Goal: Browse casually: Explore the website without a specific task or goal

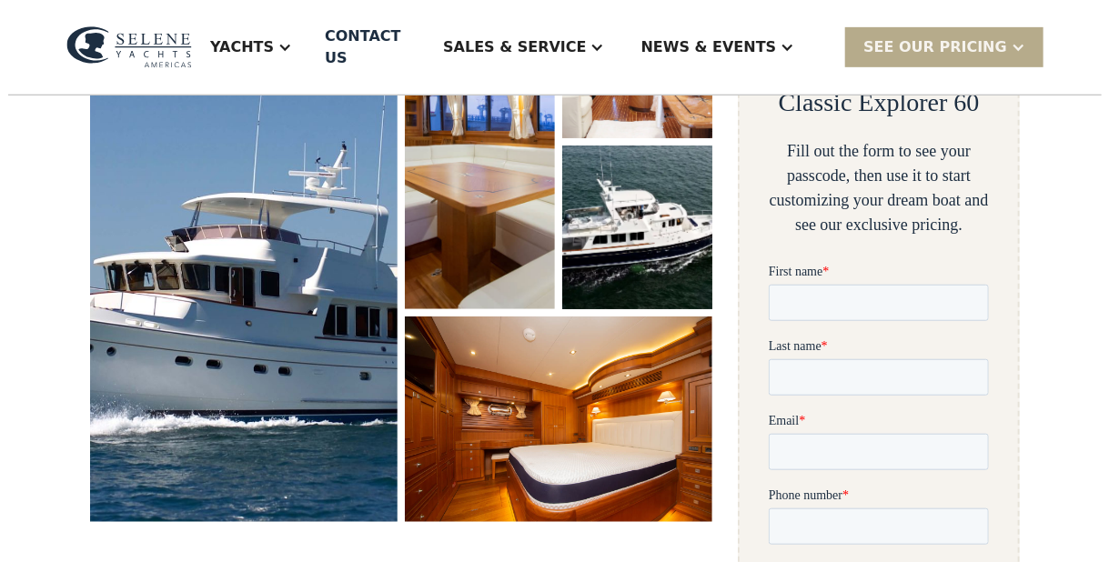
scroll to position [363, 0]
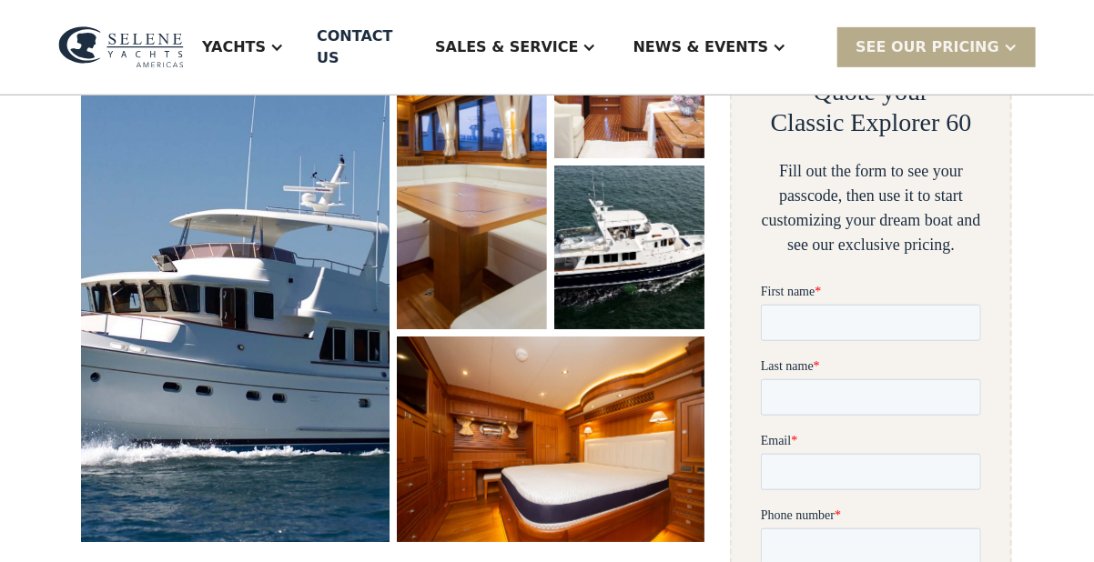
click at [282, 260] on img "open lightbox" at bounding box center [236, 268] width 326 height 580
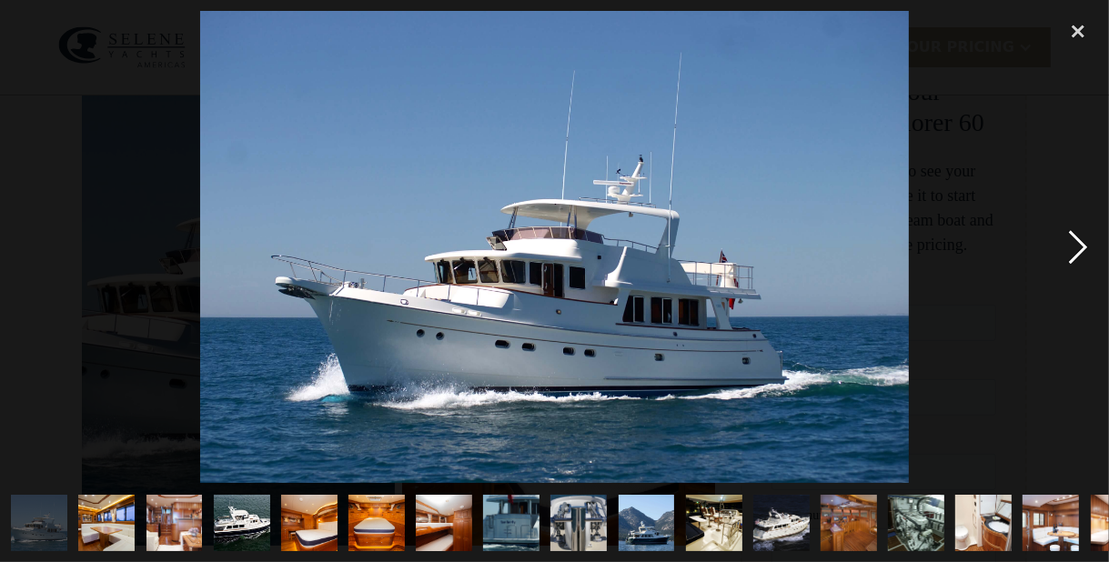
click at [1077, 239] on div "next image" at bounding box center [1078, 247] width 62 height 472
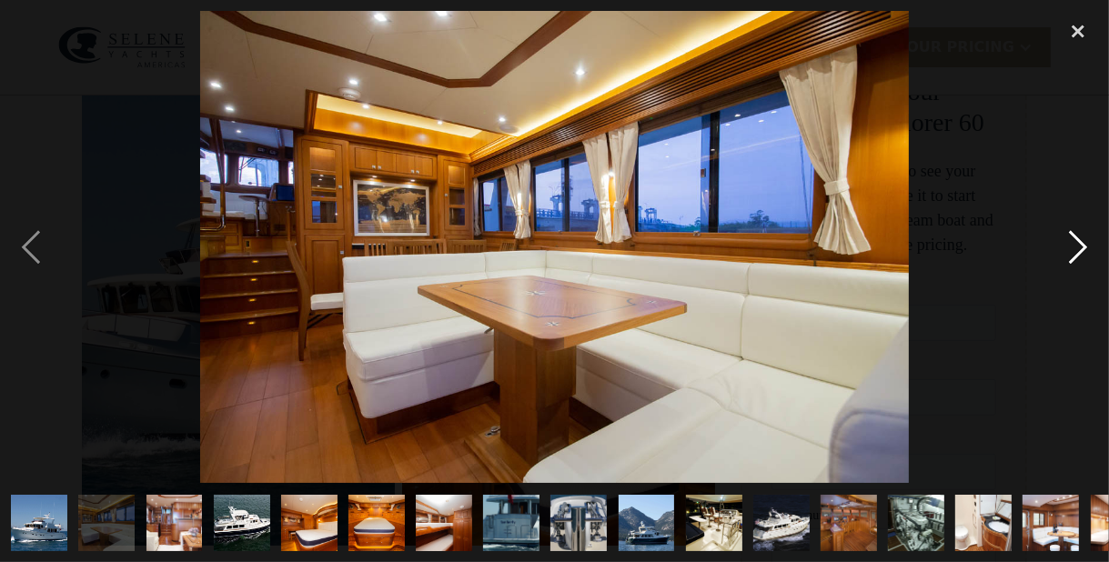
click at [1078, 240] on div "next image" at bounding box center [1078, 247] width 62 height 472
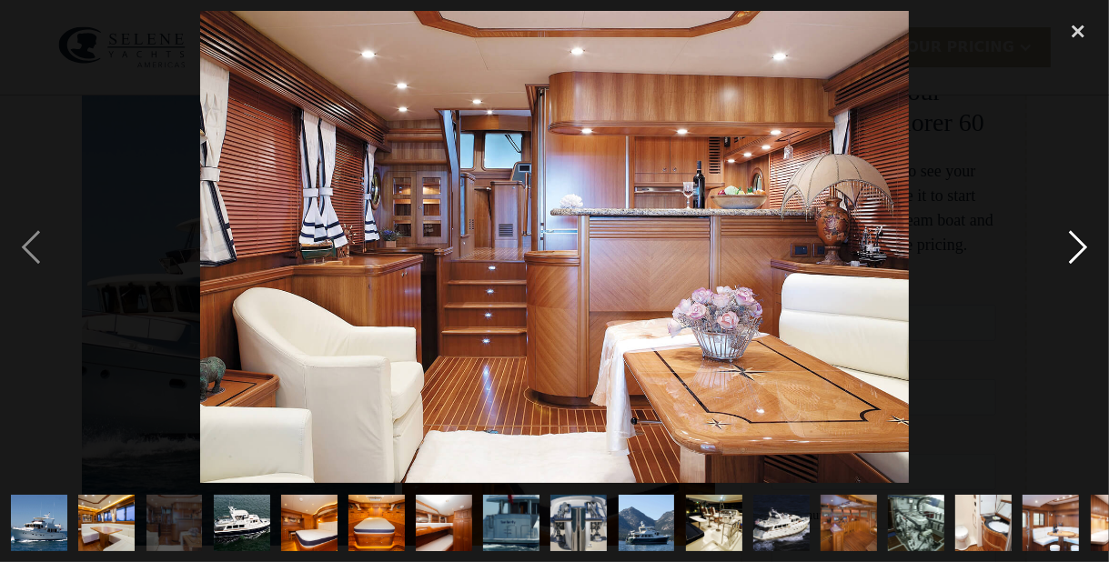
click at [1080, 239] on div "next image" at bounding box center [1078, 247] width 62 height 472
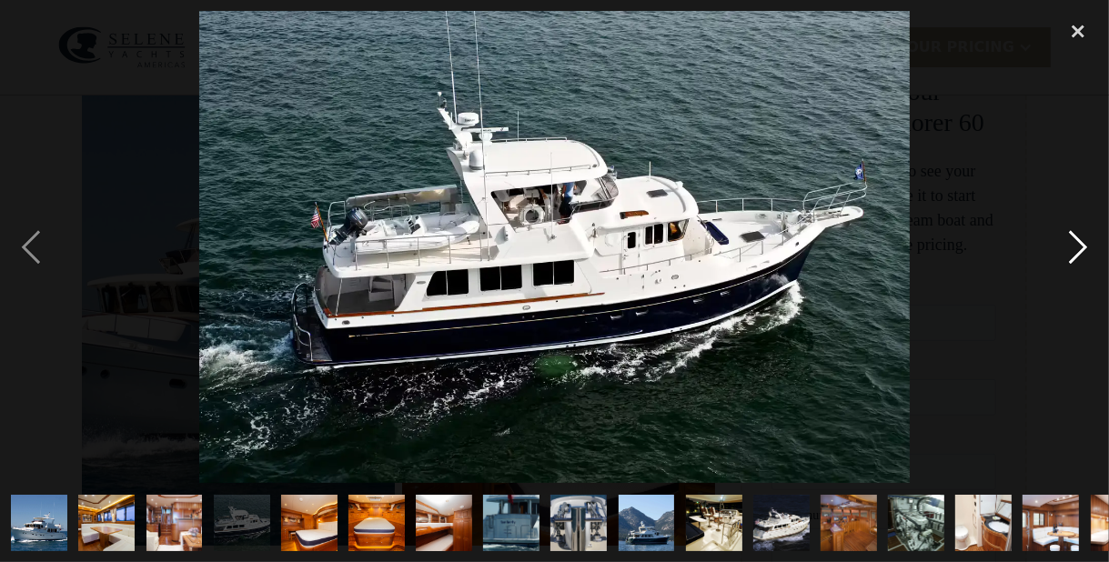
click at [1080, 239] on div "next image" at bounding box center [1078, 247] width 62 height 472
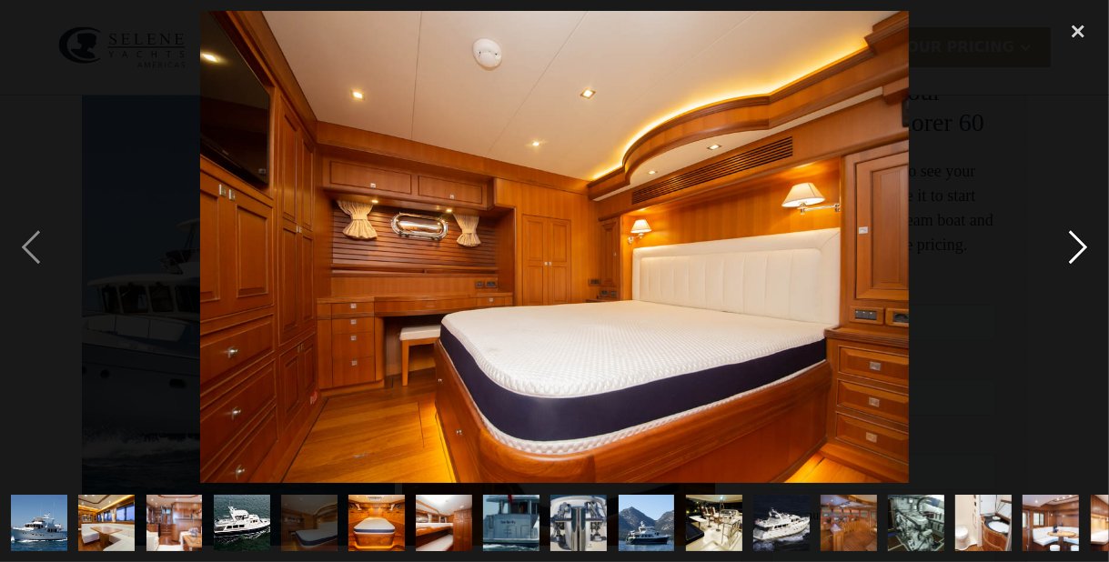
click at [1081, 241] on div "next image" at bounding box center [1078, 247] width 62 height 472
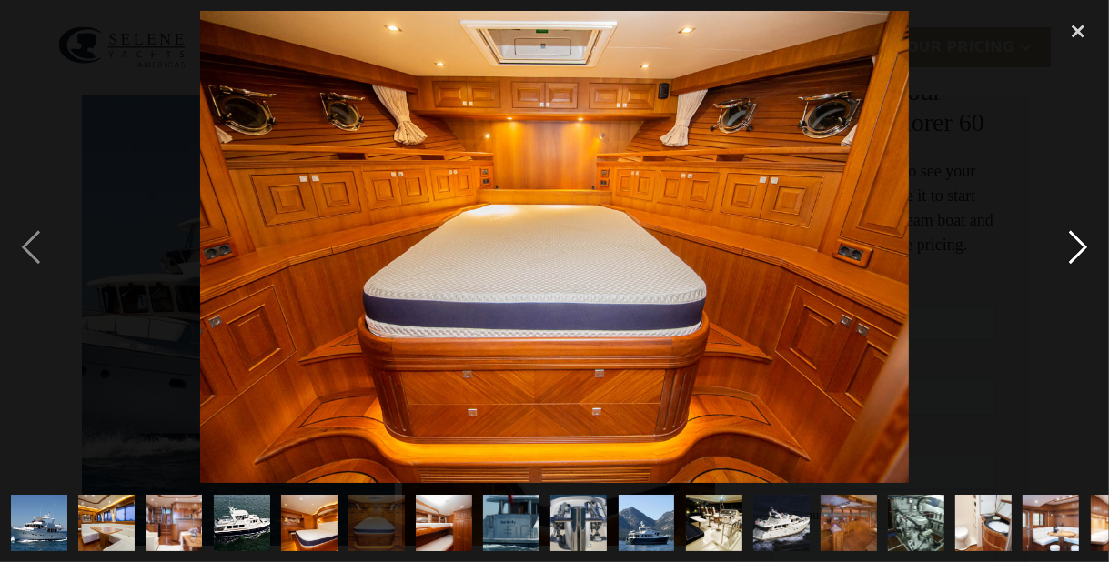
click at [1074, 238] on div "next image" at bounding box center [1078, 247] width 62 height 472
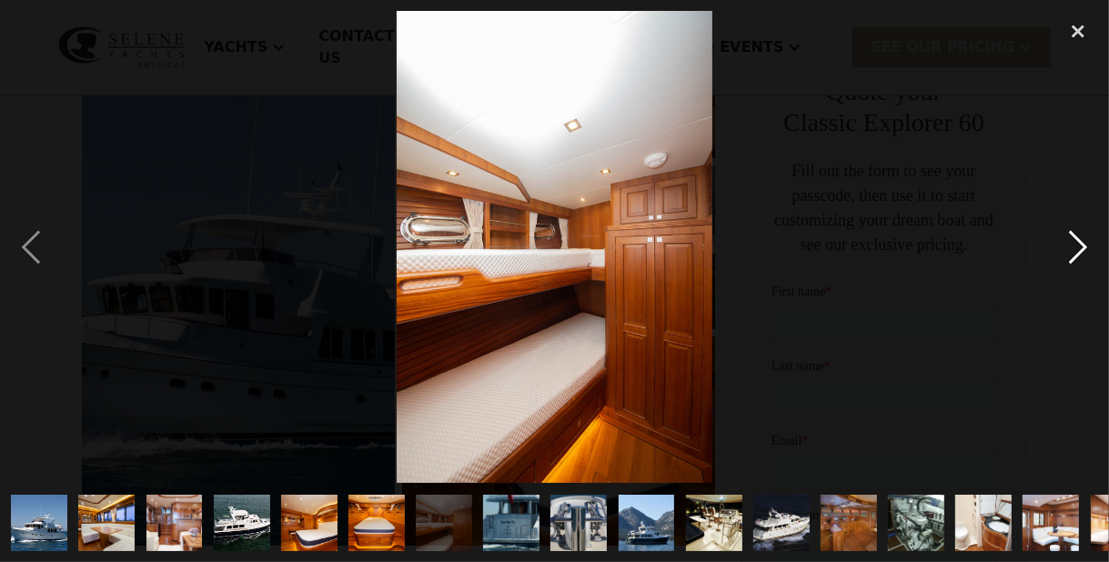
click at [1081, 240] on div "next image" at bounding box center [1078, 247] width 62 height 472
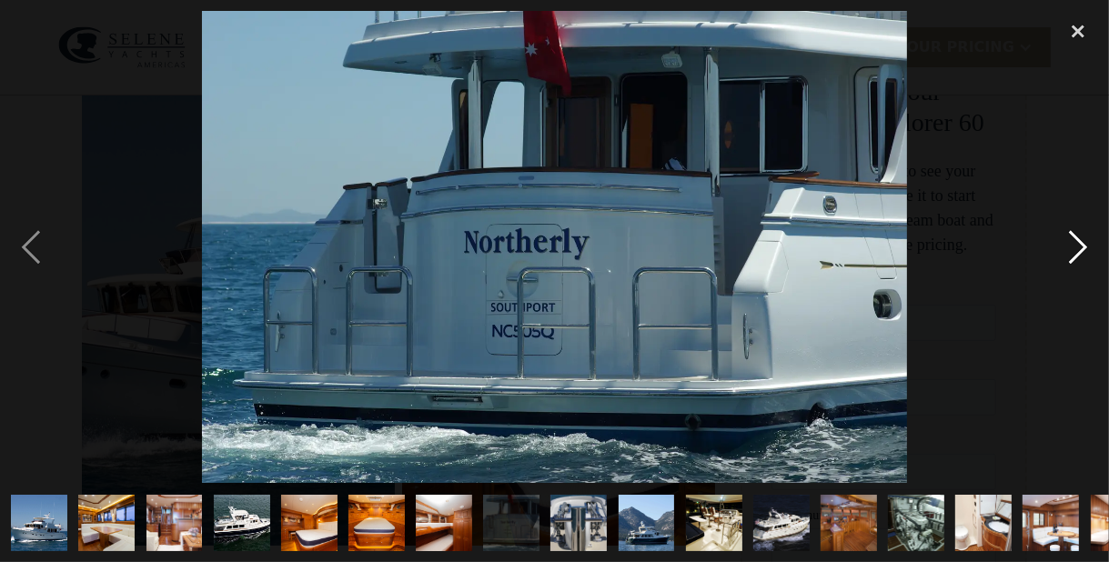
click at [1081, 240] on div "next image" at bounding box center [1078, 247] width 62 height 472
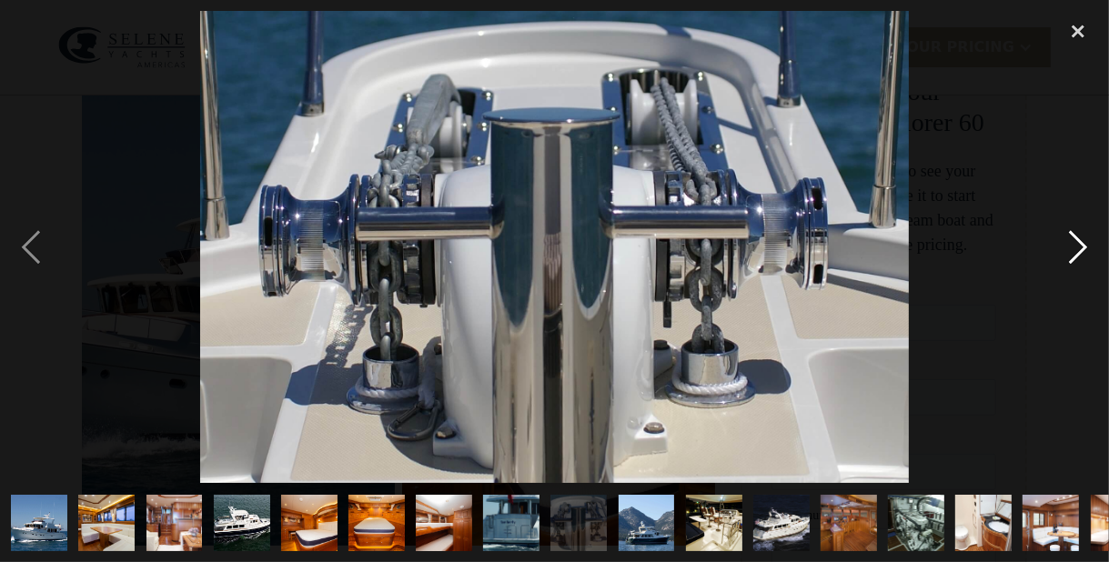
click at [1077, 238] on div "next image" at bounding box center [1078, 247] width 62 height 472
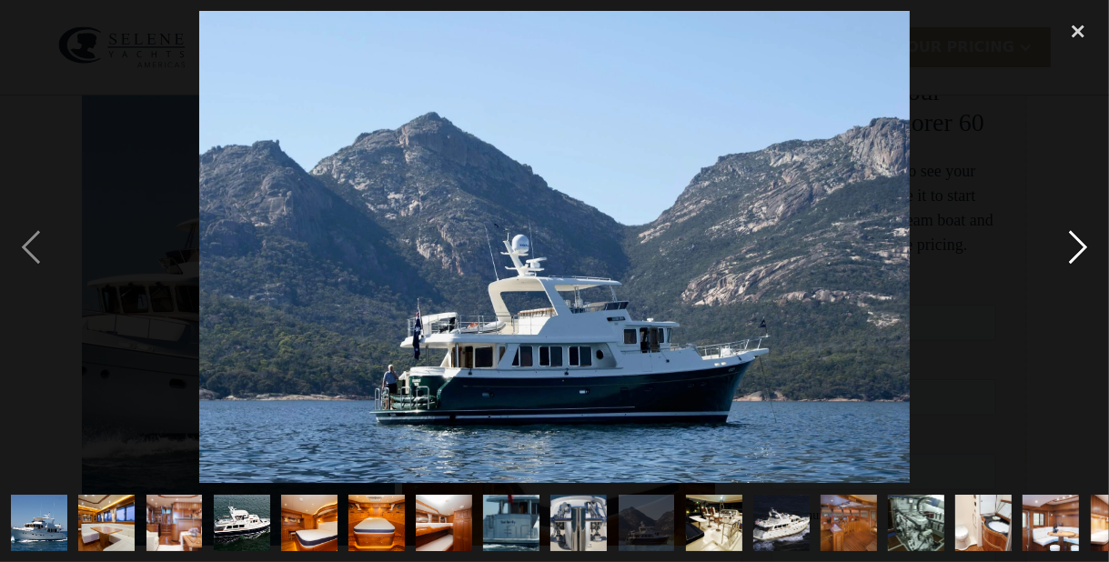
click at [1080, 242] on div "next image" at bounding box center [1078, 247] width 62 height 472
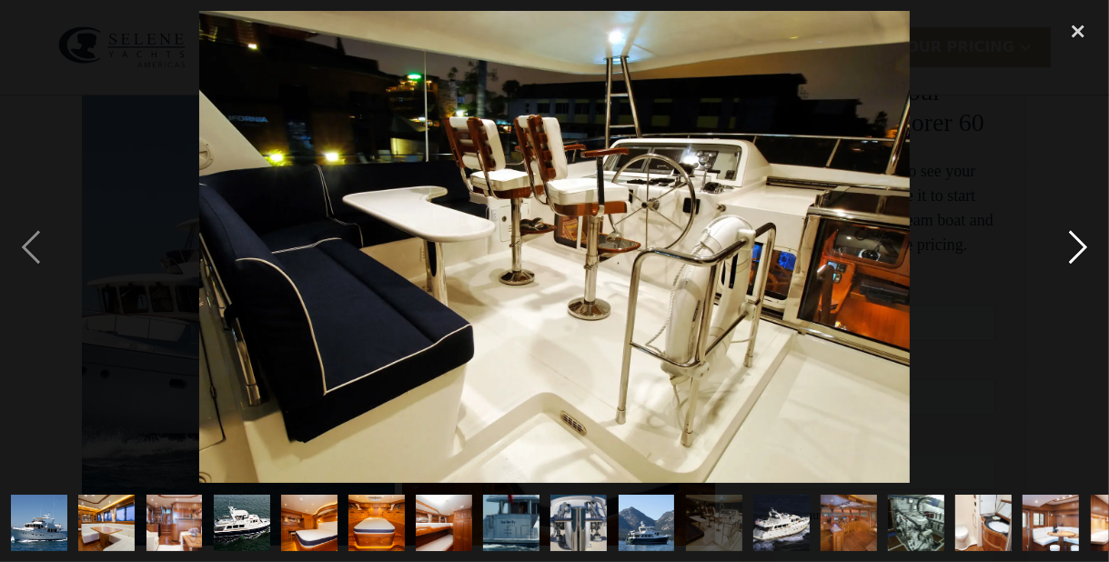
click at [1077, 241] on div "next image" at bounding box center [1078, 247] width 62 height 472
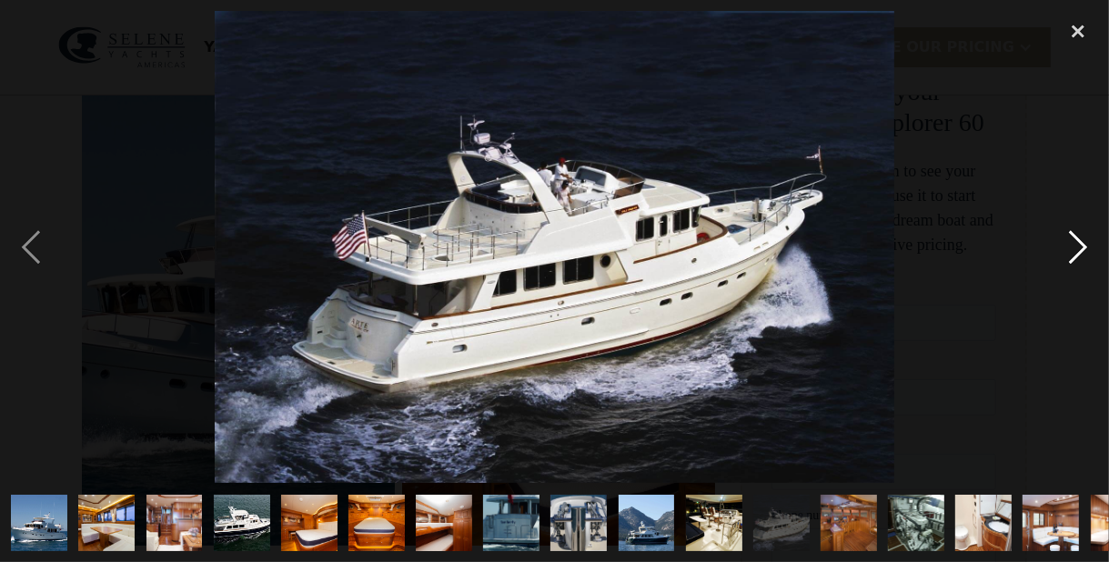
click at [1077, 241] on div "next image" at bounding box center [1078, 247] width 62 height 472
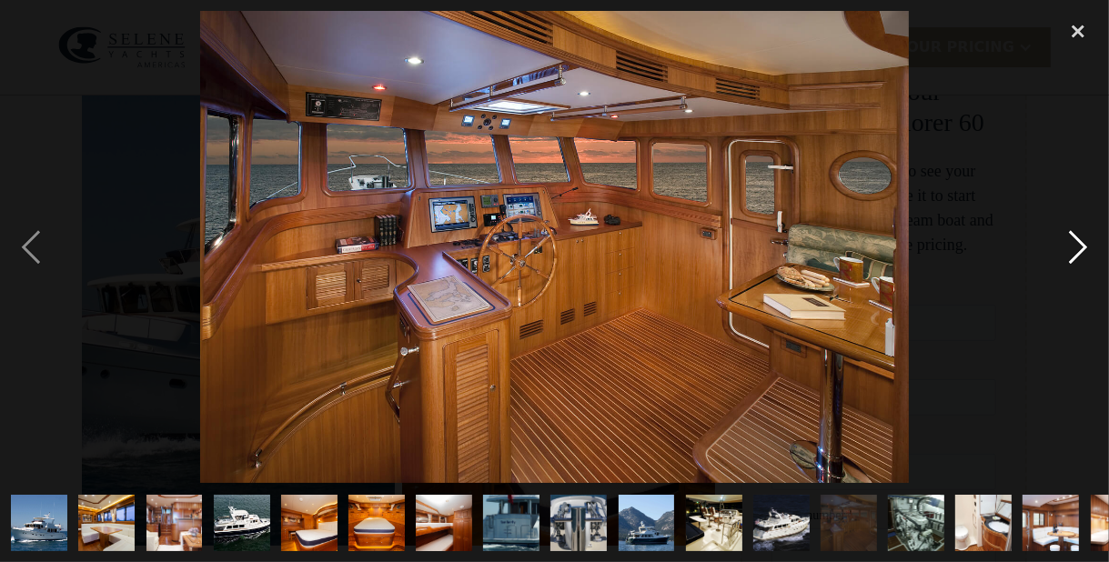
click at [1081, 239] on div "next image" at bounding box center [1078, 247] width 62 height 472
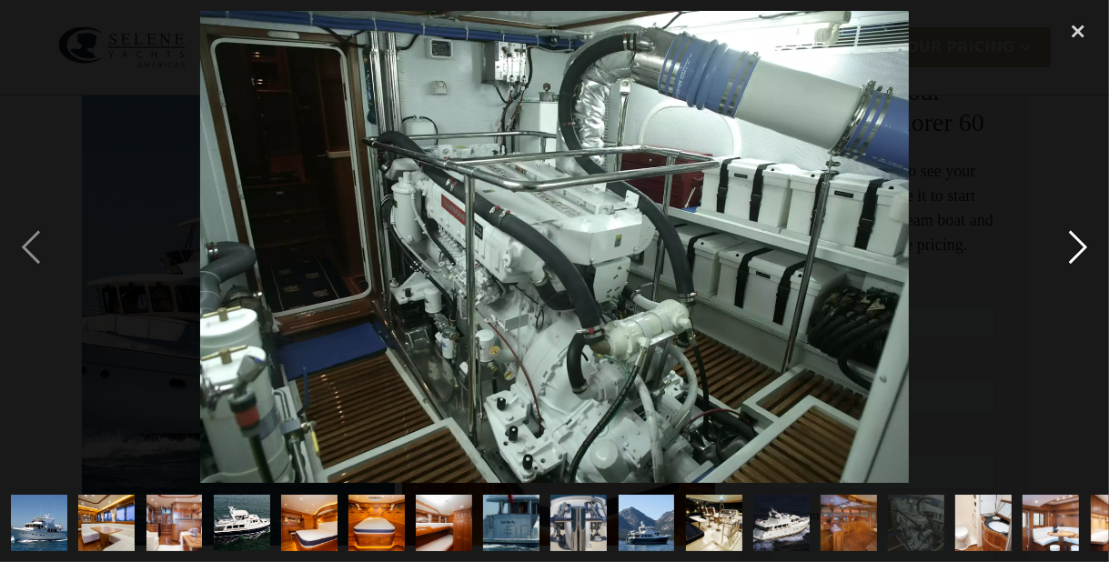
click at [1081, 239] on div "next image" at bounding box center [1078, 247] width 62 height 472
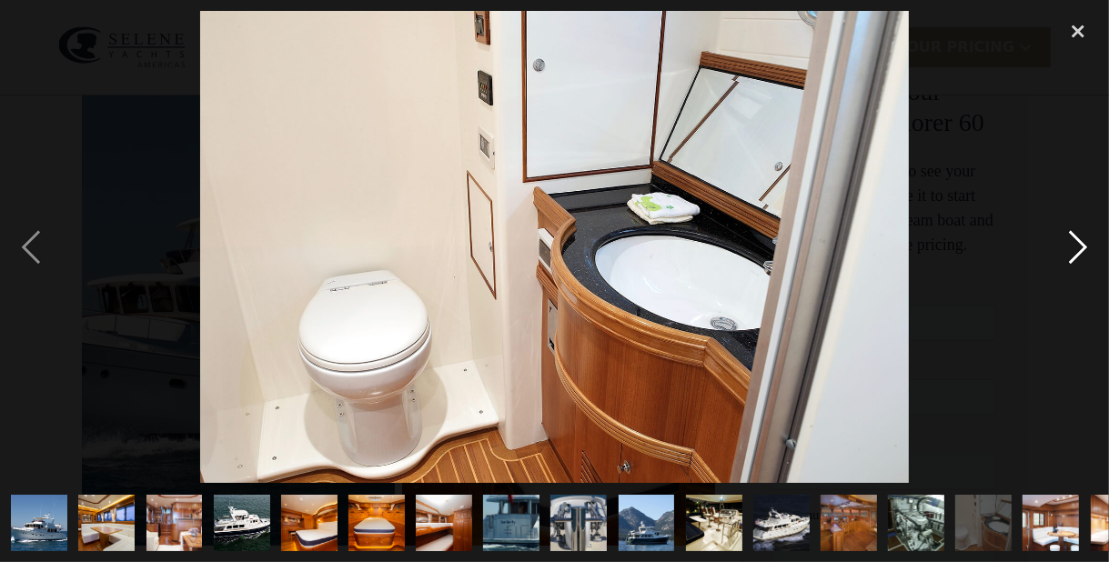
click at [1076, 243] on div "next image" at bounding box center [1078, 247] width 62 height 472
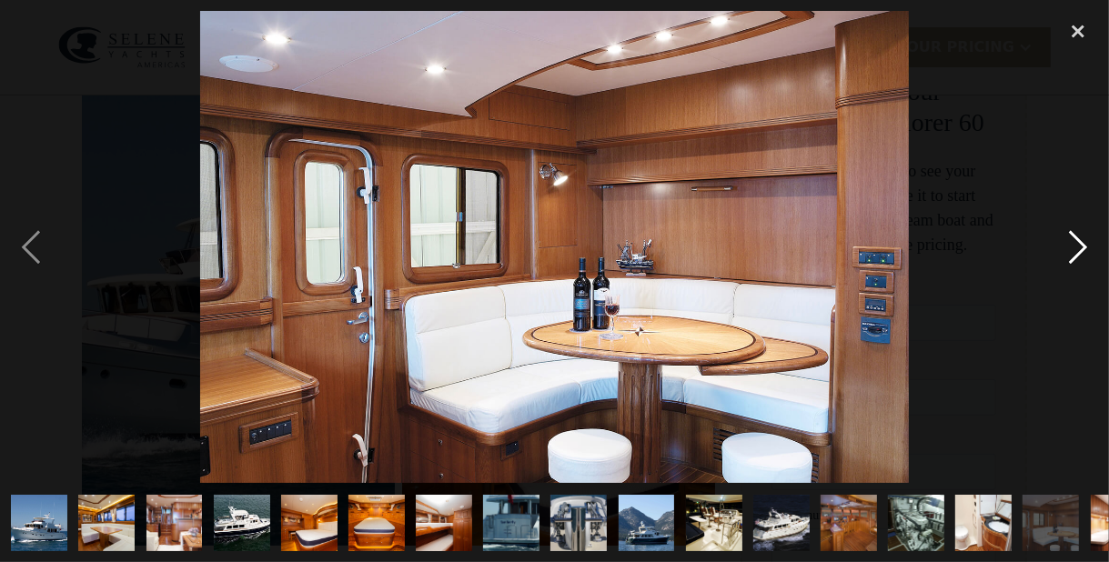
click at [1077, 238] on div "next image" at bounding box center [1078, 247] width 62 height 472
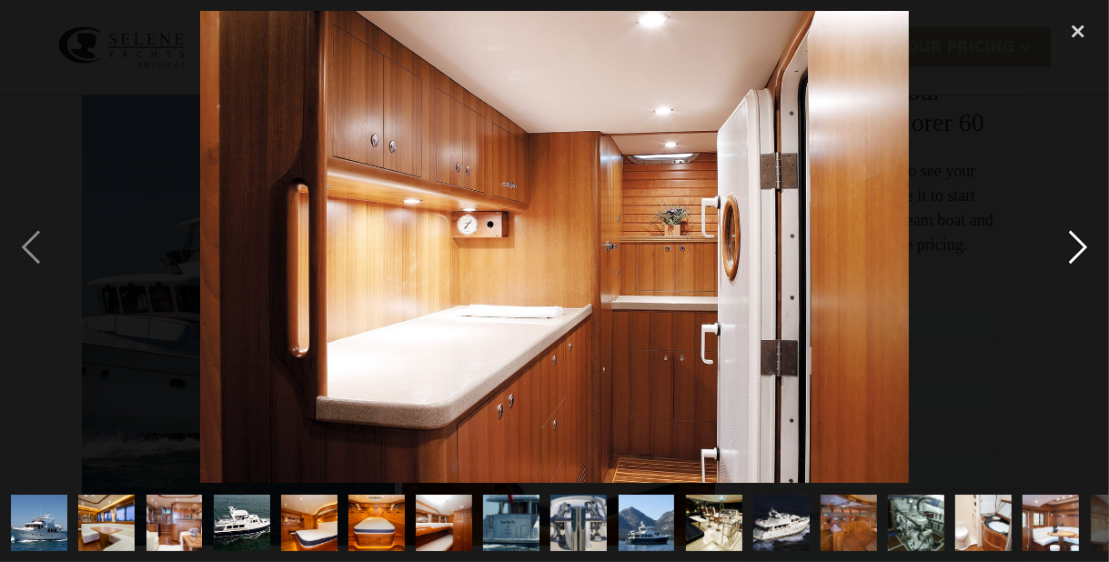
scroll to position [0, 184]
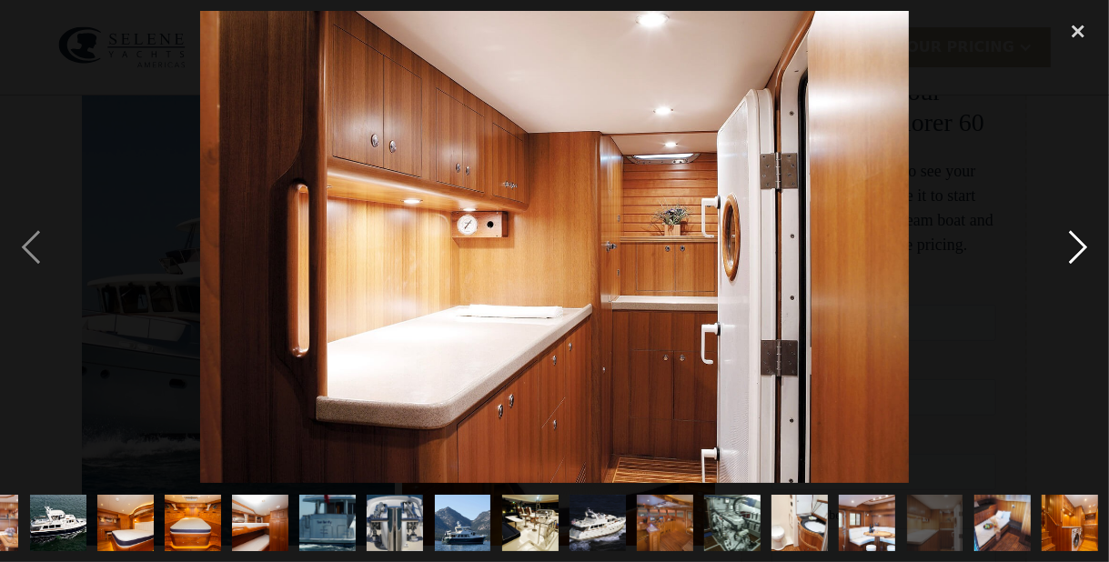
click at [1078, 238] on div "next image" at bounding box center [1078, 247] width 62 height 472
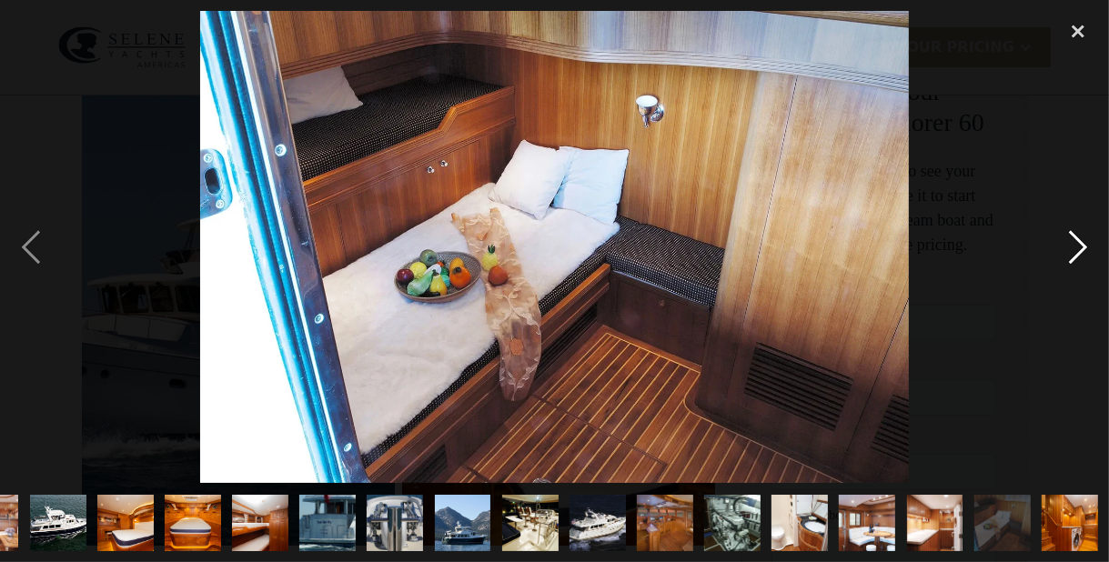
click at [1078, 238] on div "next image" at bounding box center [1078, 247] width 62 height 472
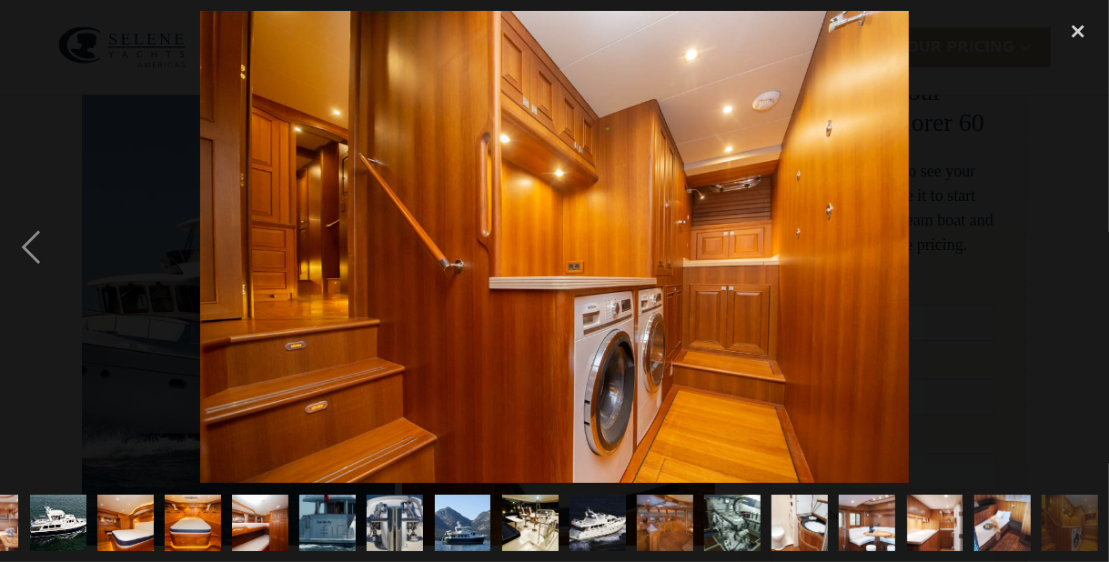
click at [1078, 238] on div "next image" at bounding box center [1078, 247] width 62 height 472
click at [590, 509] on img "show item 12 of 19" at bounding box center [597, 523] width 81 height 56
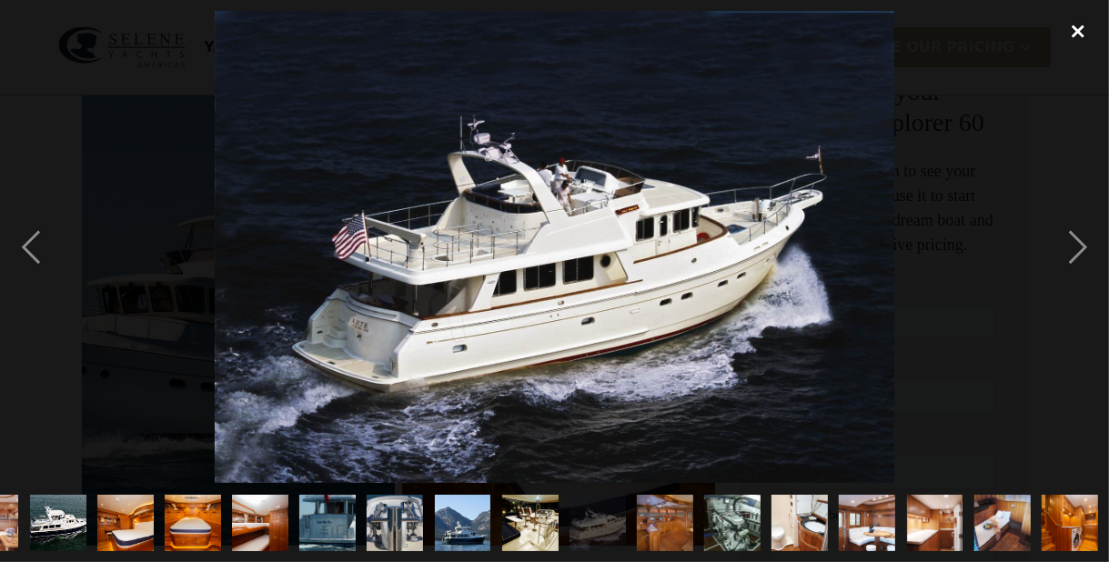
click at [1076, 25] on div "close lightbox" at bounding box center [1078, 31] width 62 height 40
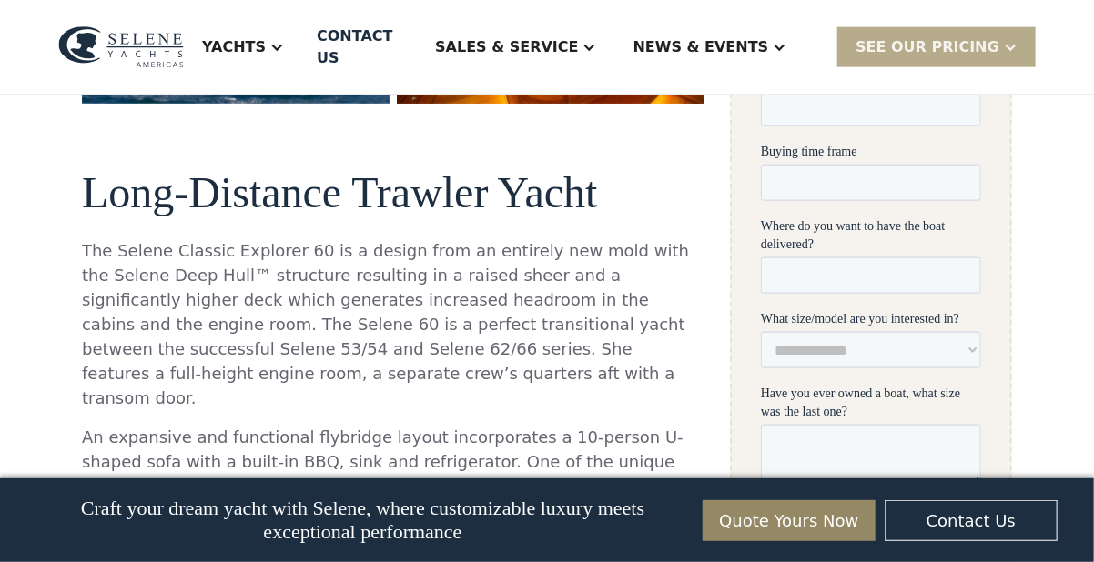
scroll to position [1121, 0]
